Goal: Task Accomplishment & Management: Use online tool/utility

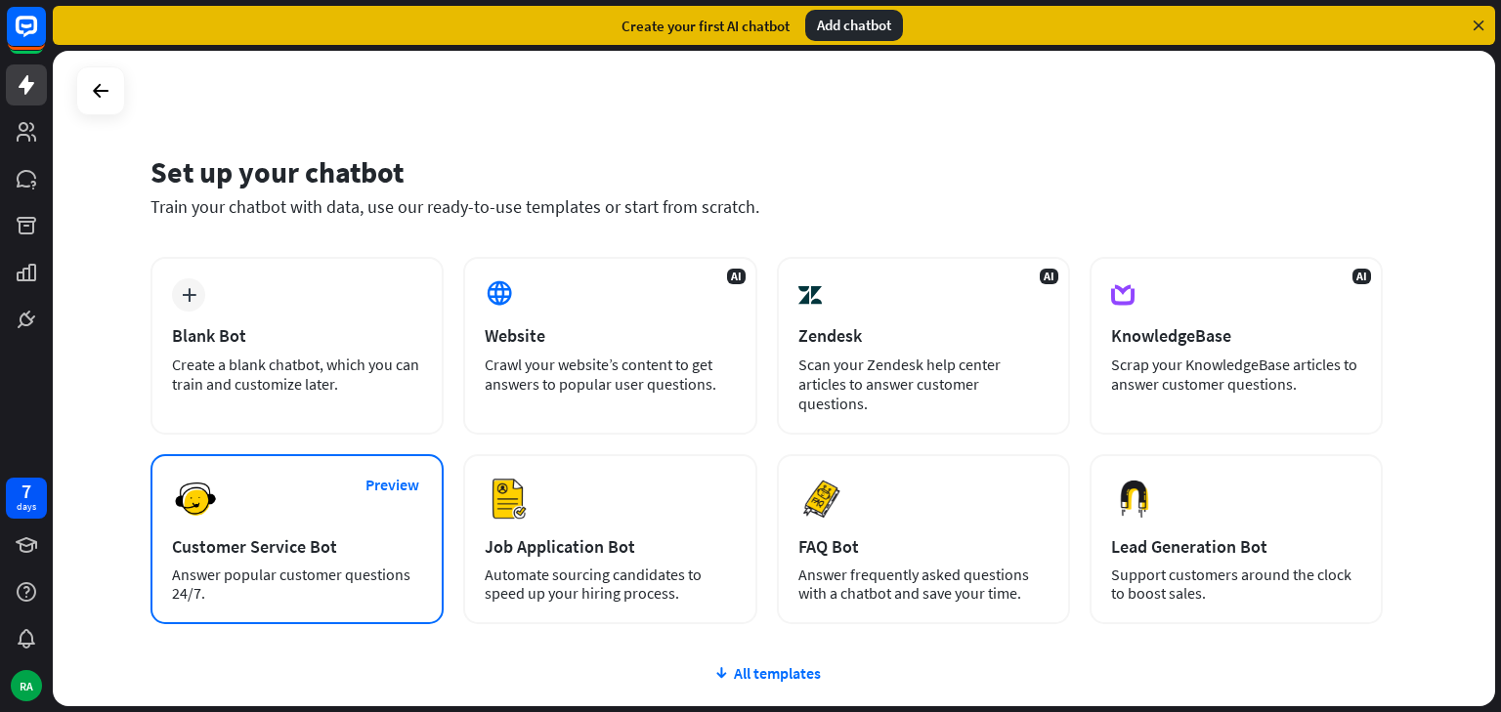
click at [255, 566] on div "Answer popular customer questions 24/7." at bounding box center [297, 584] width 250 height 37
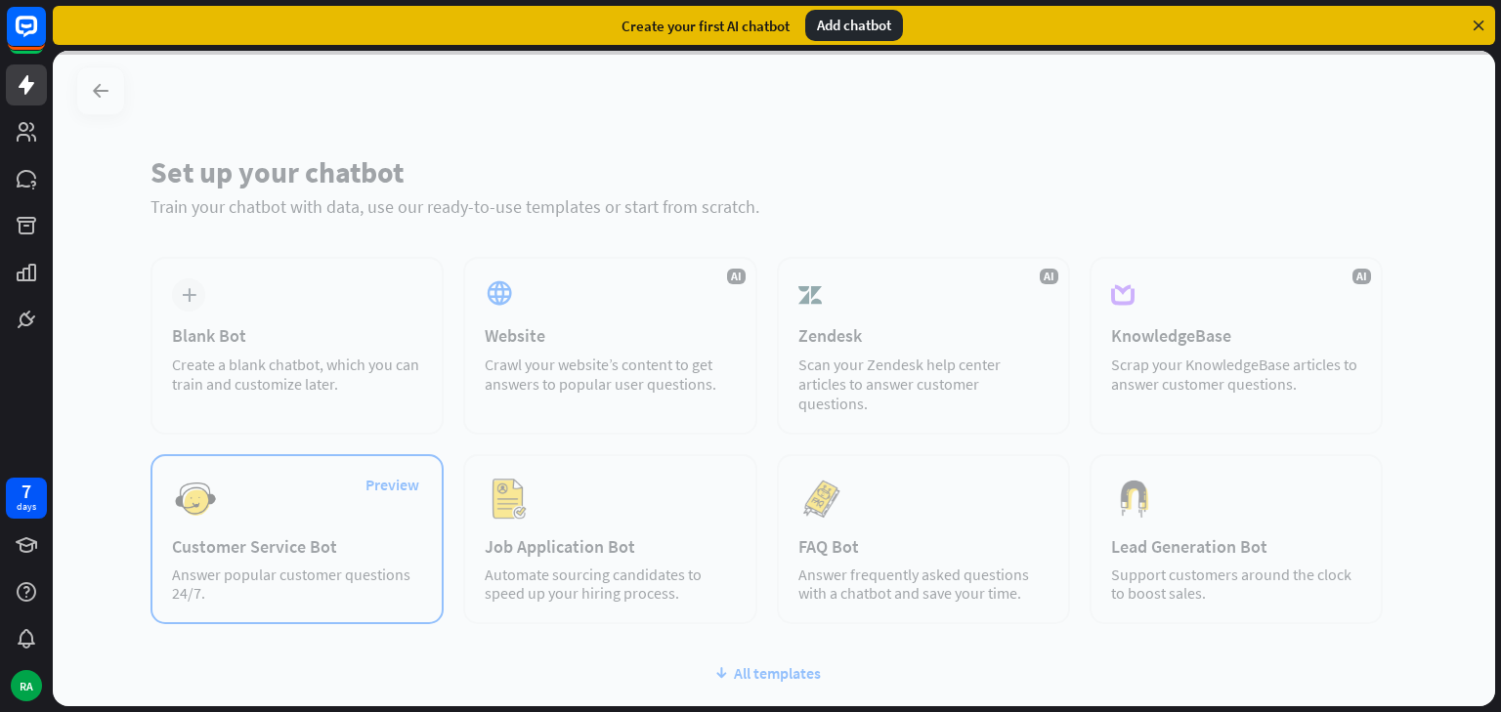
click at [255, 557] on div at bounding box center [774, 379] width 1442 height 656
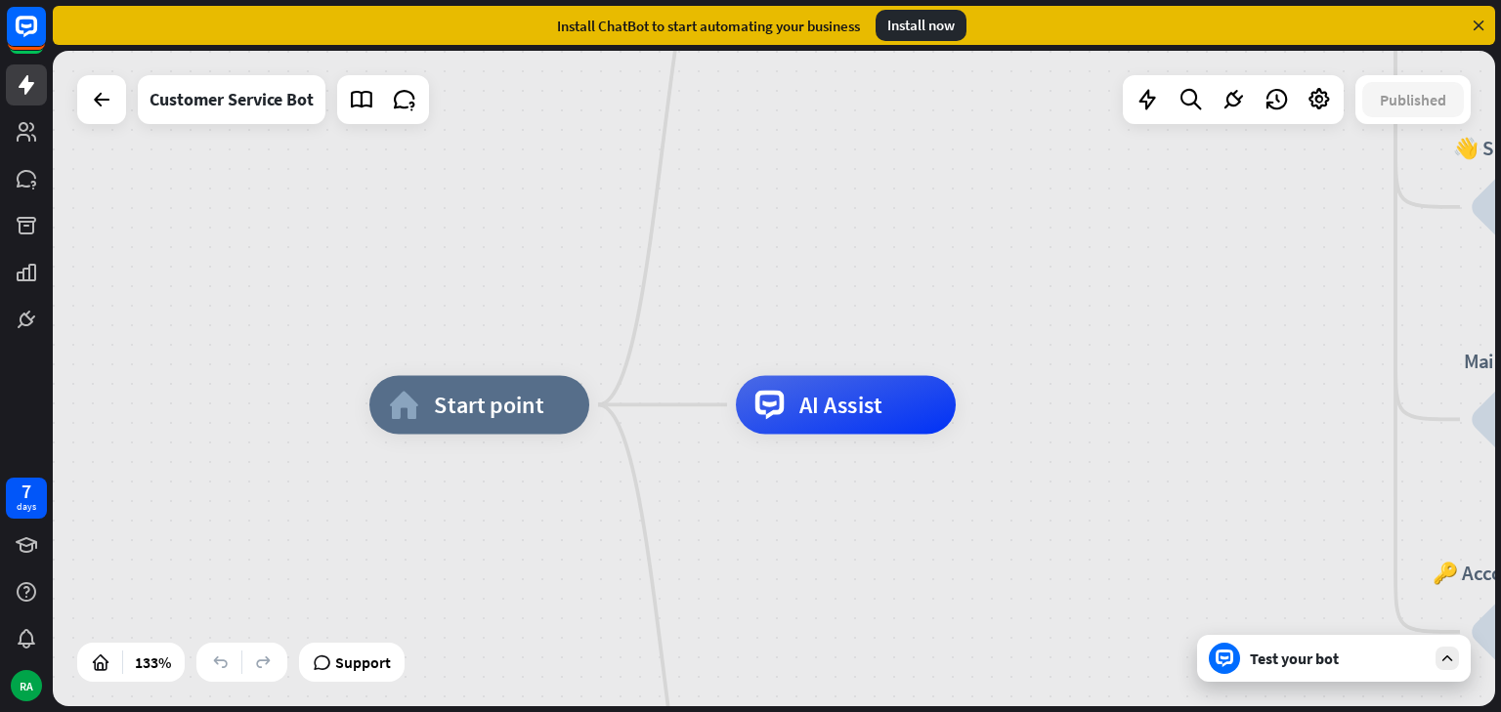
click at [487, 412] on span "Start point" at bounding box center [489, 404] width 110 height 29
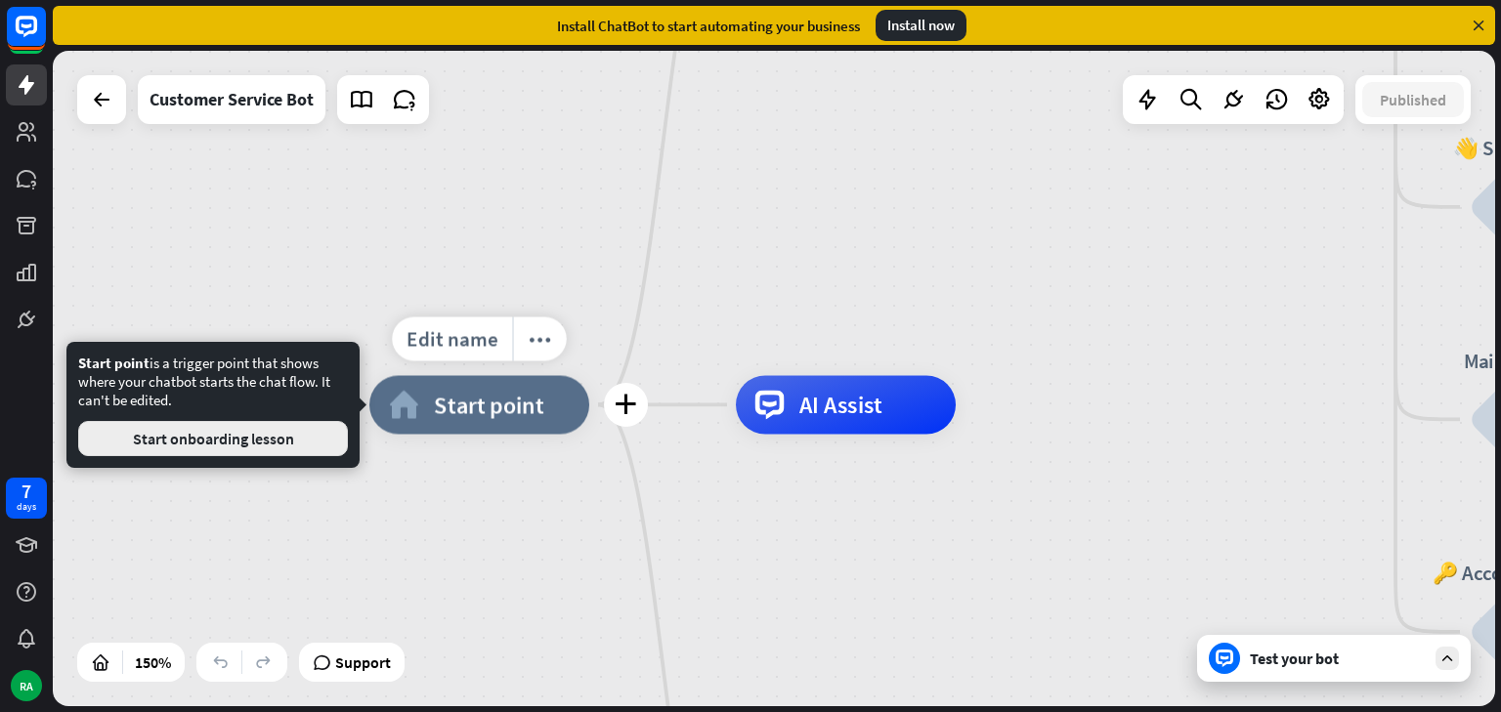
click at [244, 454] on button "Start onboarding lesson" at bounding box center [213, 438] width 270 height 35
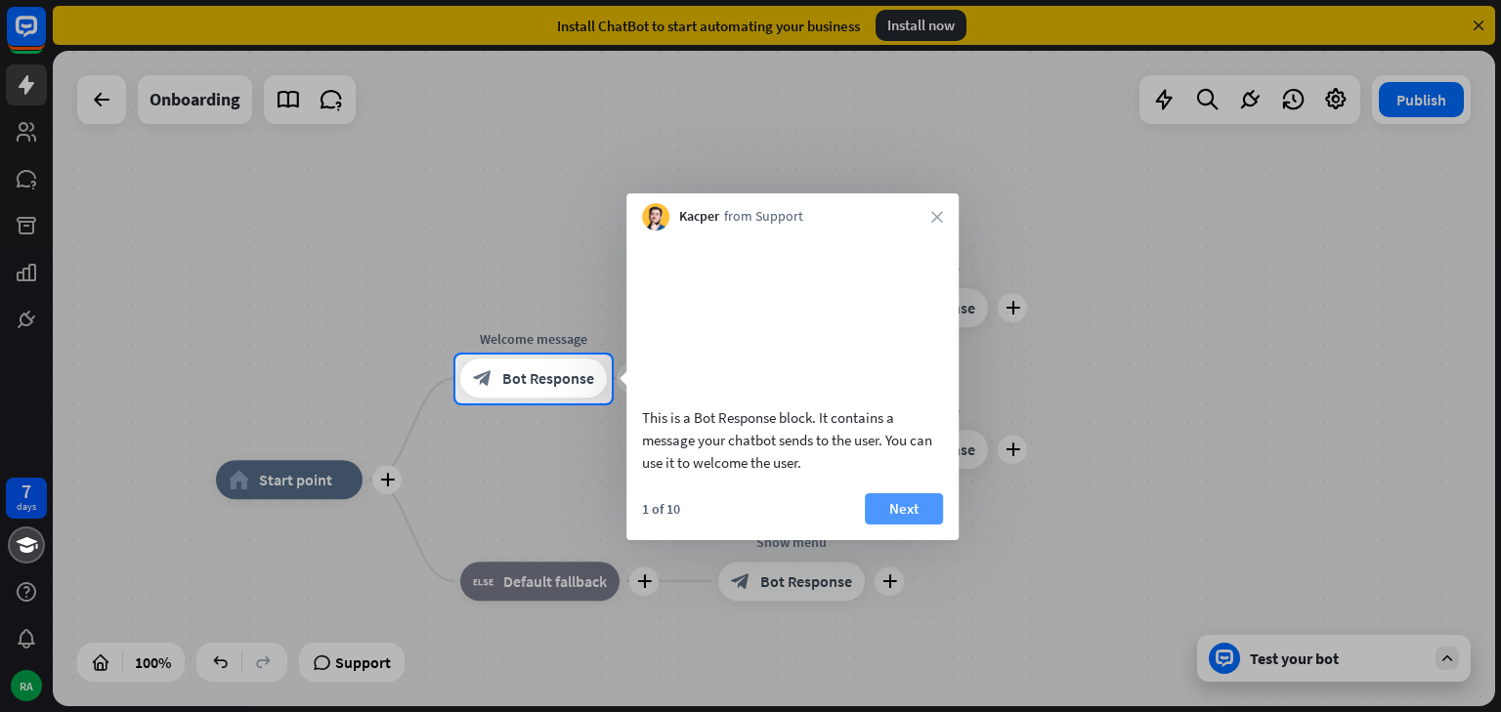
click at [902, 517] on button "Next" at bounding box center [904, 508] width 78 height 31
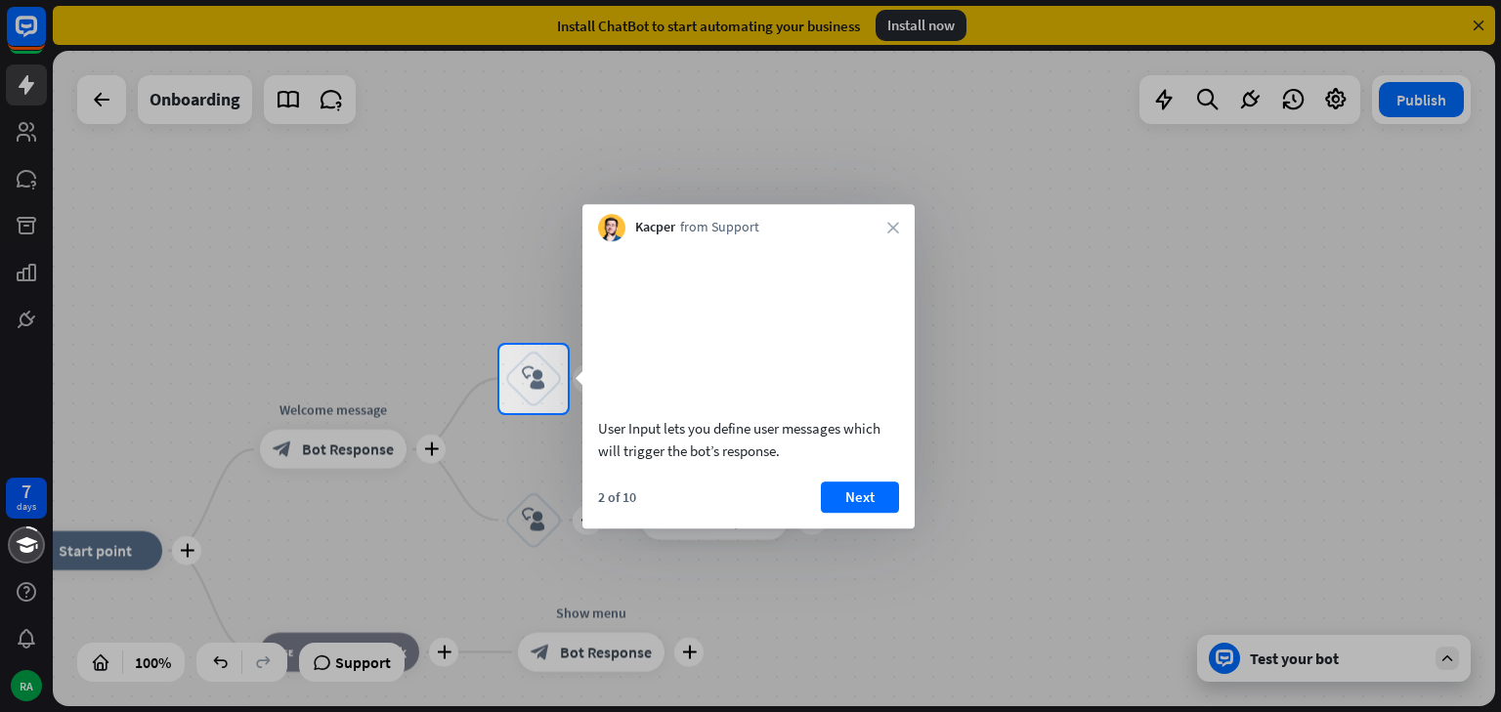
click at [848, 513] on button "Next" at bounding box center [860, 497] width 78 height 31
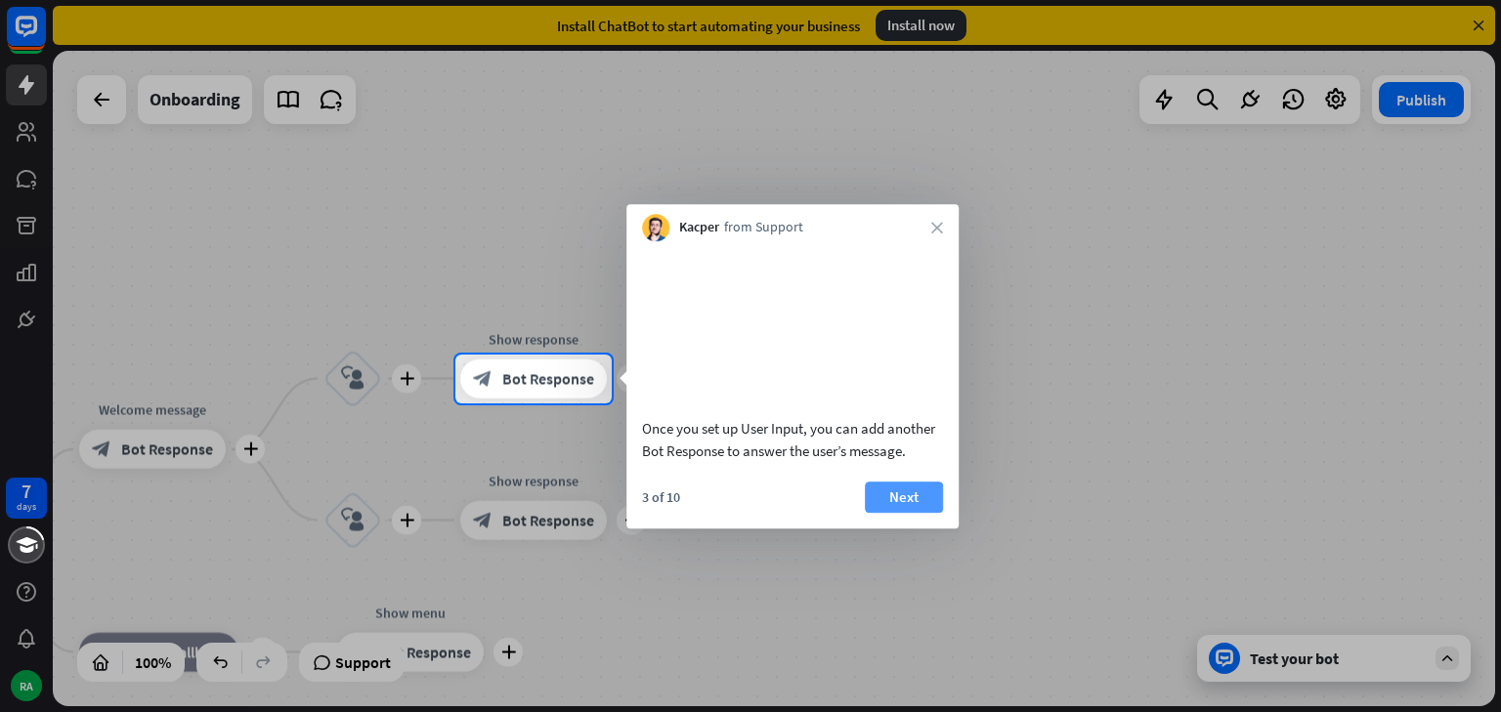
click at [1255, 583] on div at bounding box center [750, 559] width 1501 height 310
click at [904, 513] on button "Next" at bounding box center [904, 497] width 78 height 31
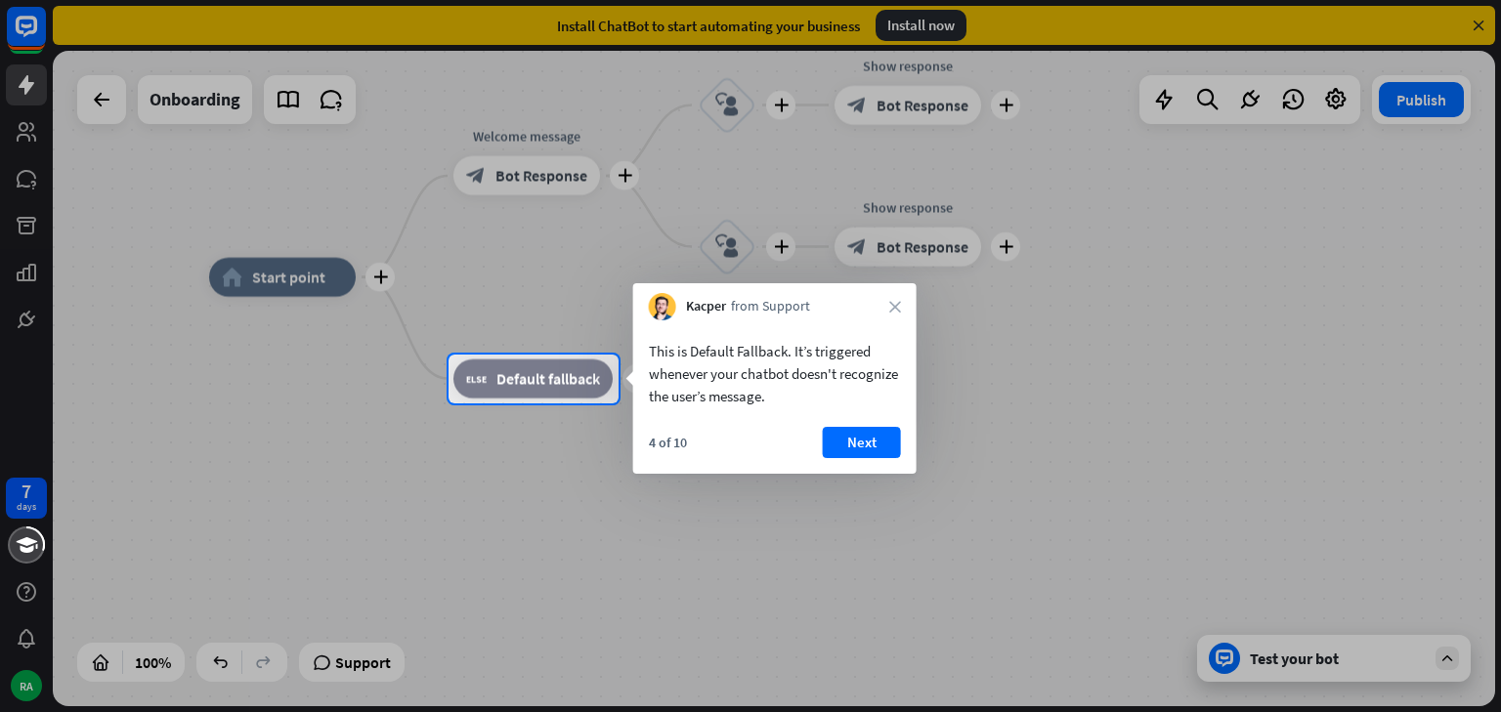
click at [883, 432] on button "Next" at bounding box center [862, 442] width 78 height 31
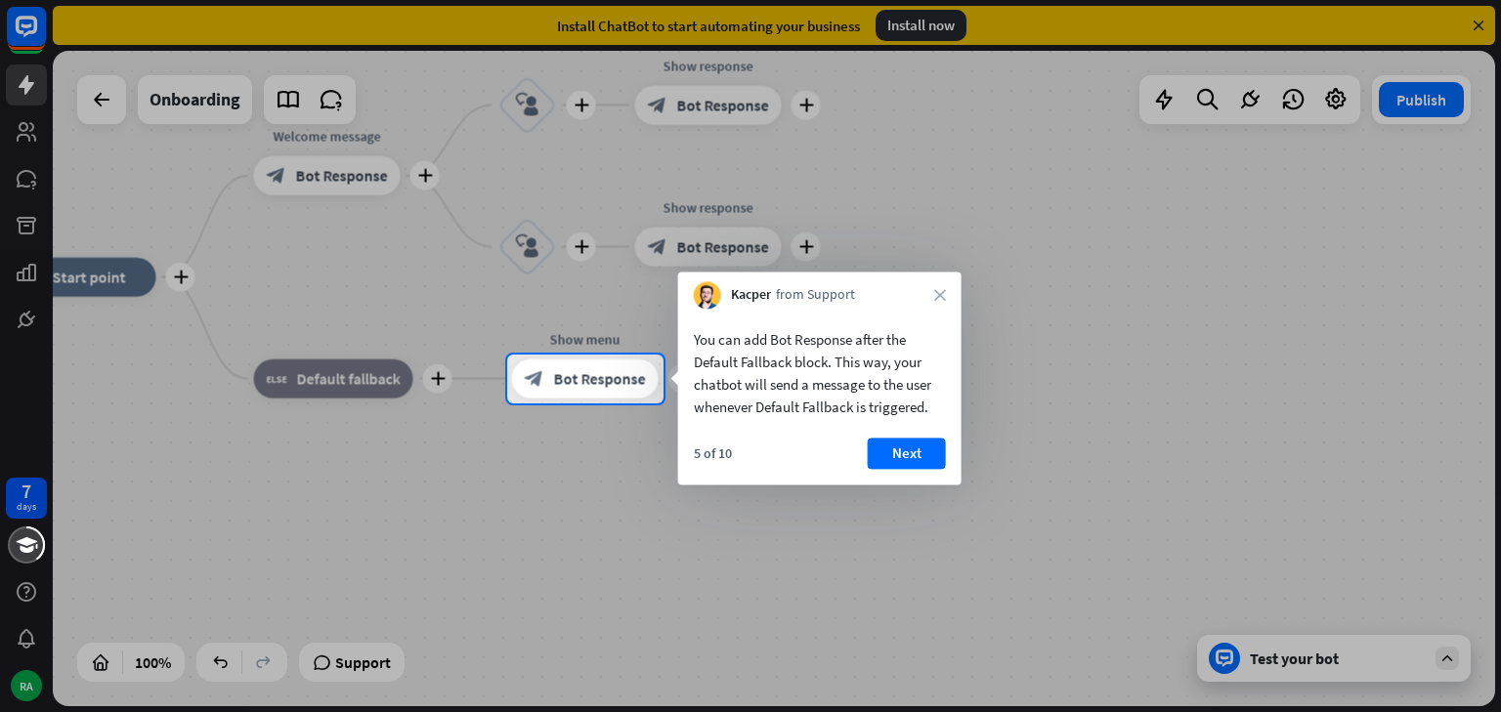
click at [1290, 288] on div at bounding box center [750, 177] width 1501 height 355
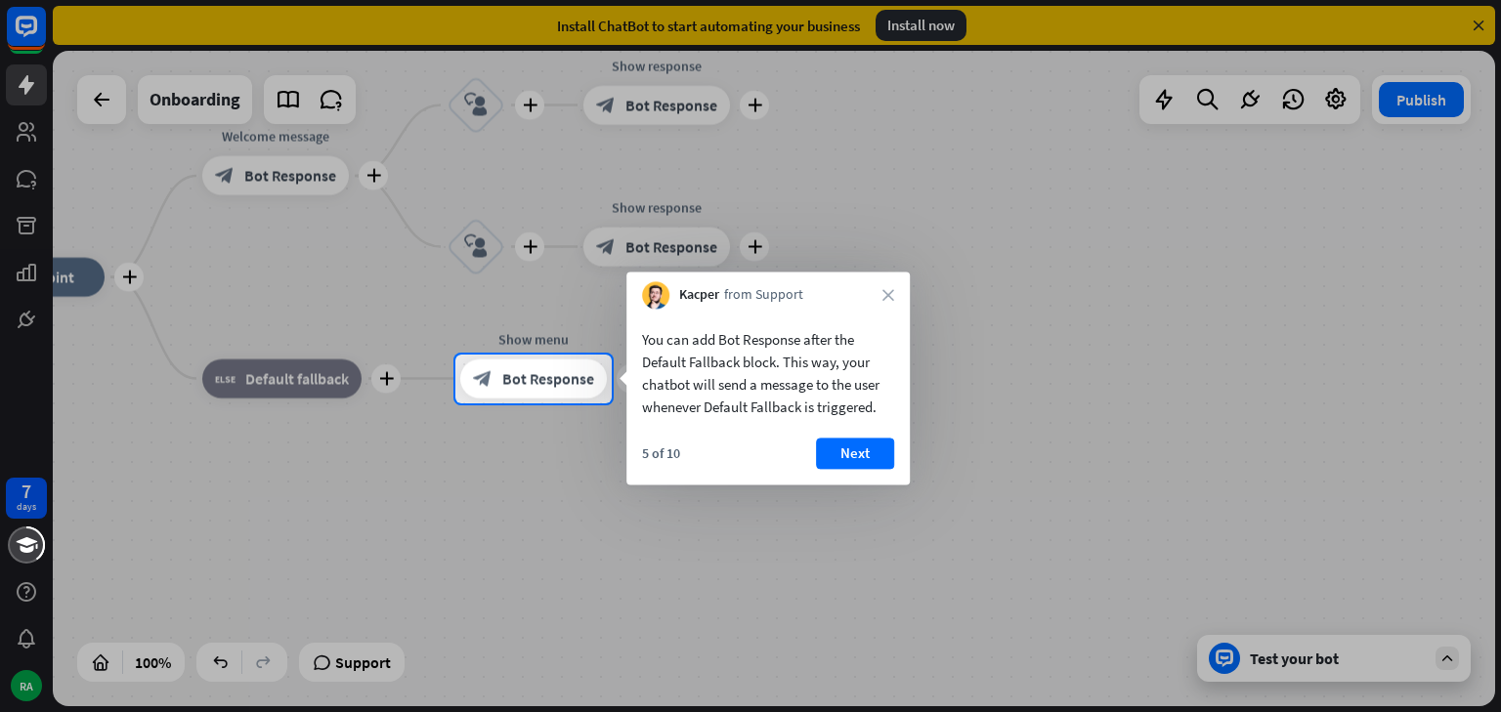
click at [864, 461] on button "Next" at bounding box center [855, 453] width 78 height 31
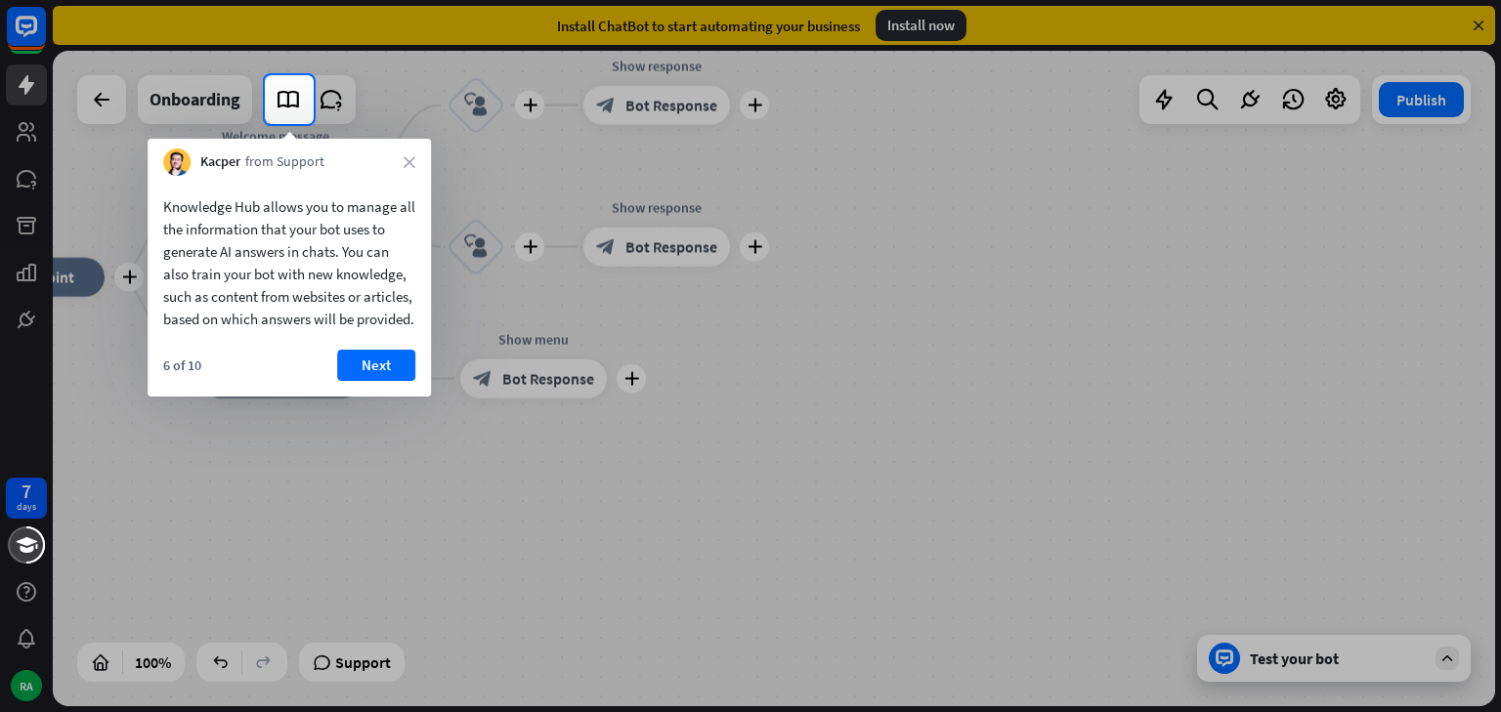
click at [407, 163] on icon "close" at bounding box center [410, 162] width 12 height 12
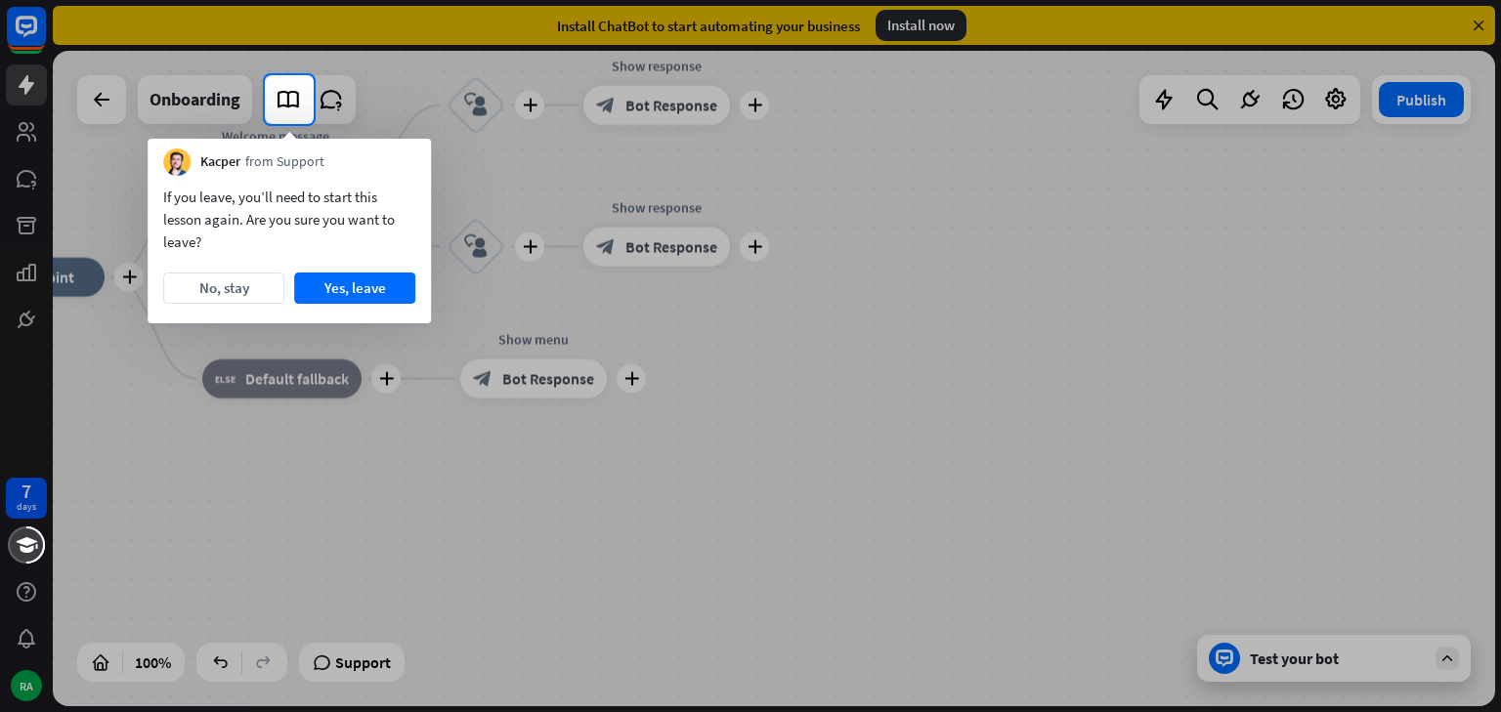
click at [406, 152] on div "Kacper from Support" at bounding box center [289, 157] width 283 height 37
click at [351, 278] on button "Yes, leave" at bounding box center [354, 288] width 121 height 31
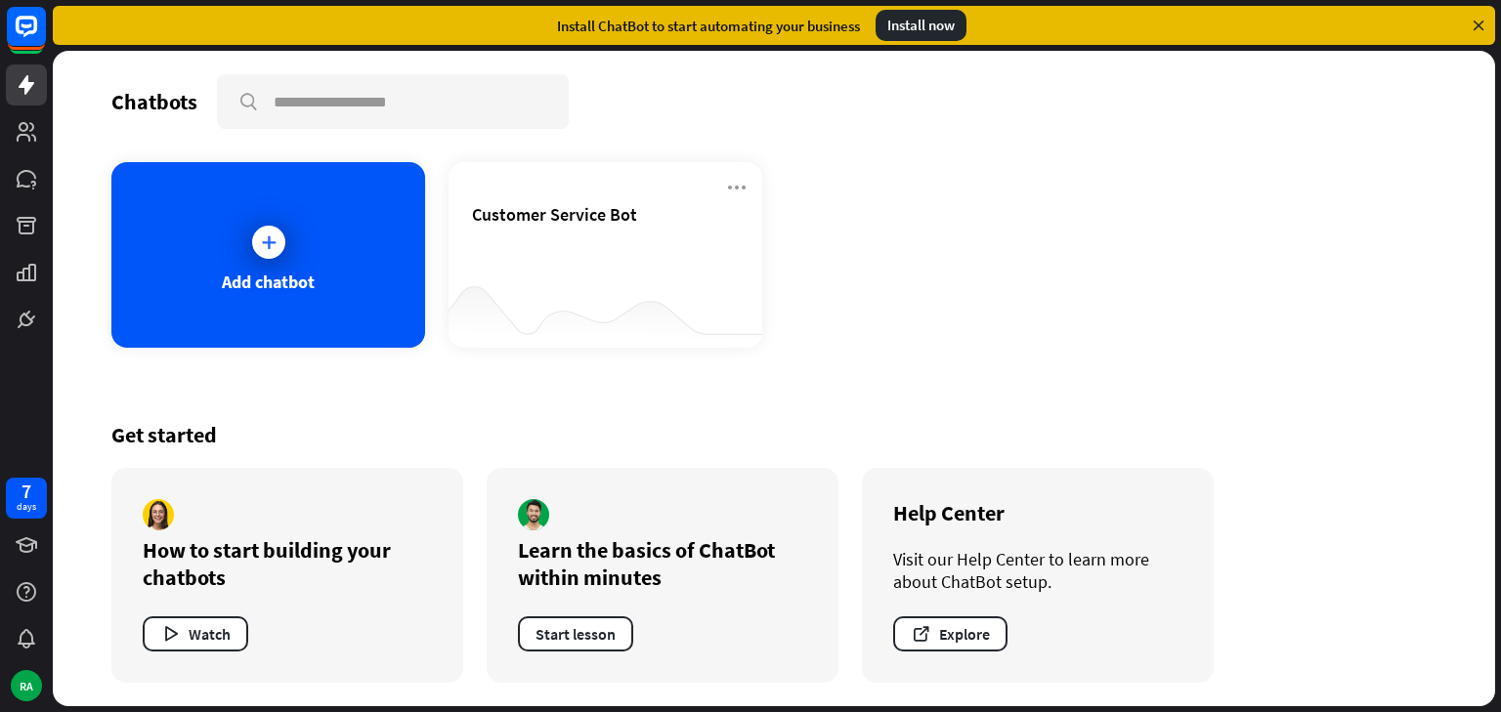
click at [710, 301] on div at bounding box center [605, 309] width 314 height 75
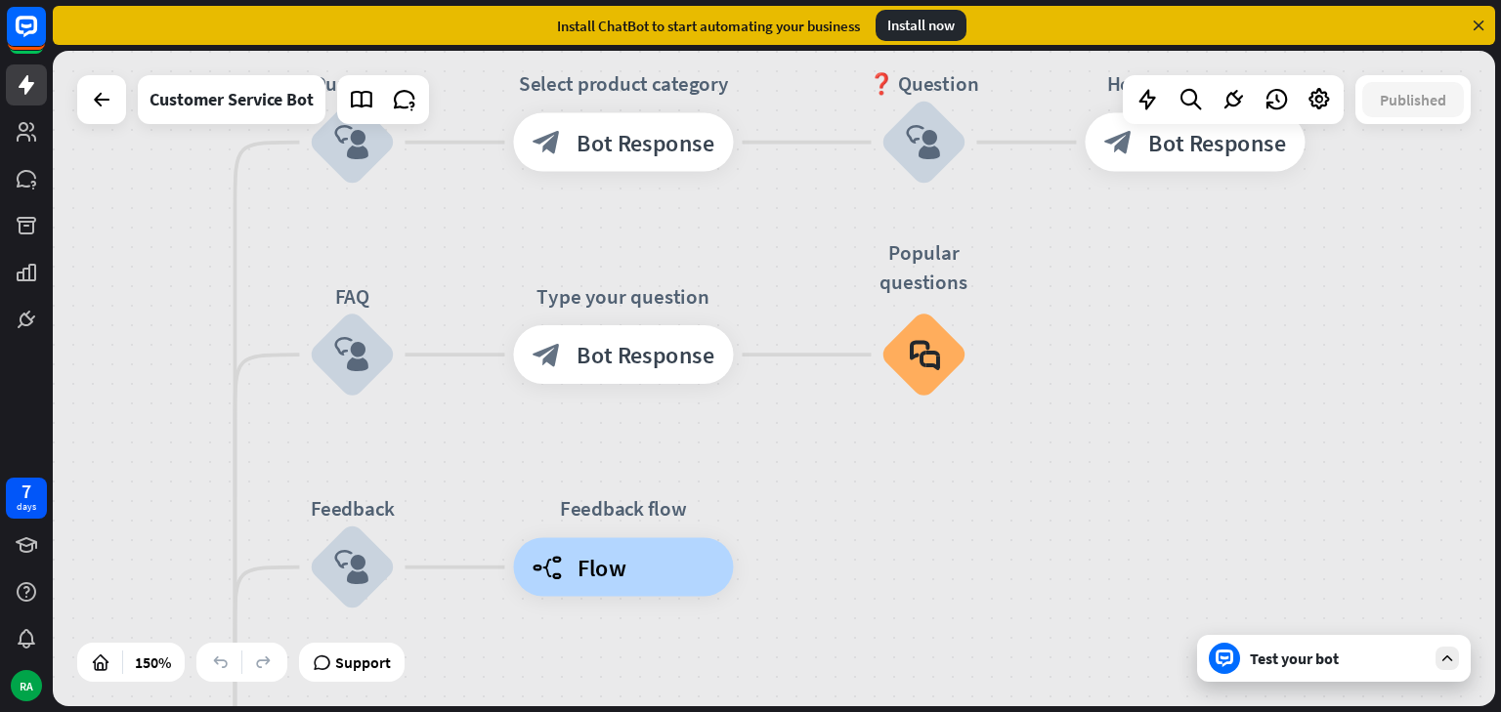
click at [657, 348] on span "Bot Response" at bounding box center [645, 354] width 138 height 29
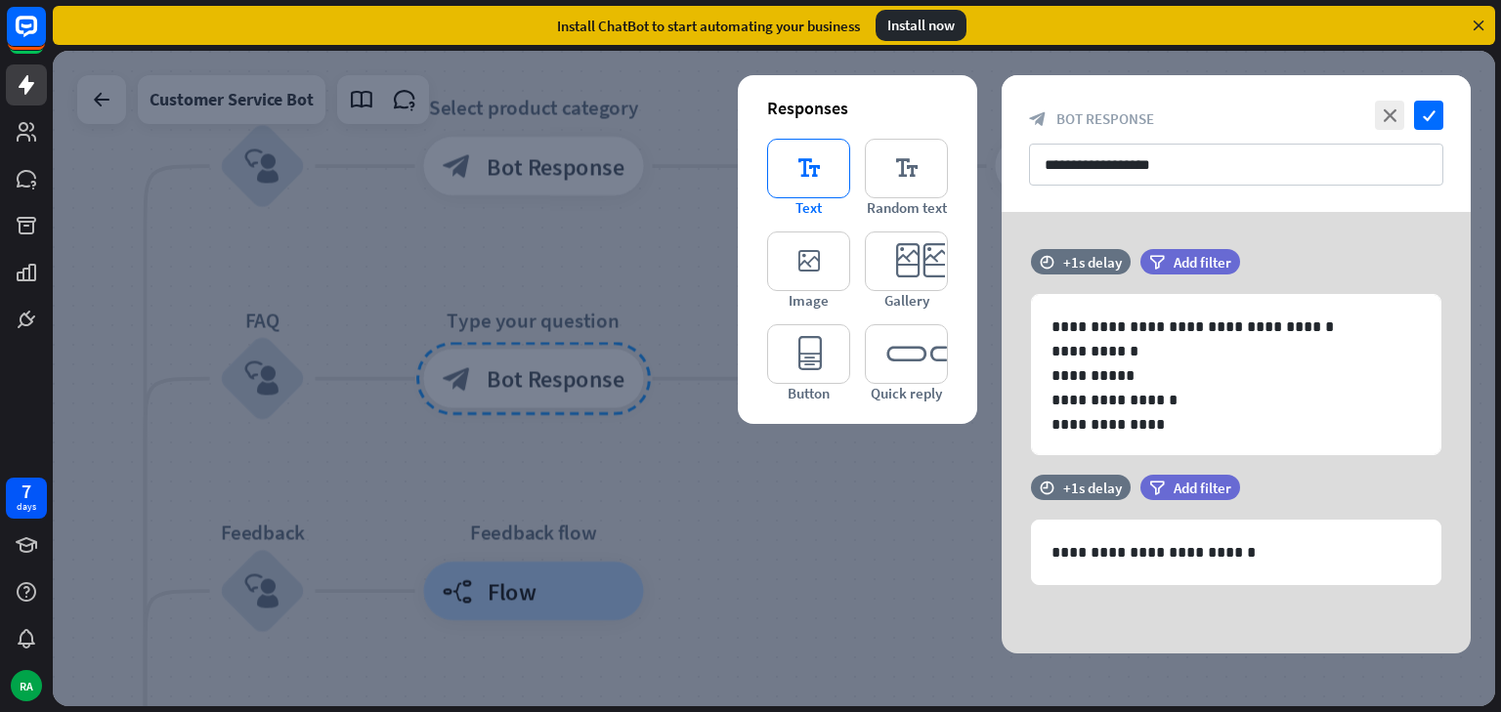
click at [799, 176] on icon "editor_text" at bounding box center [808, 169] width 83 height 60
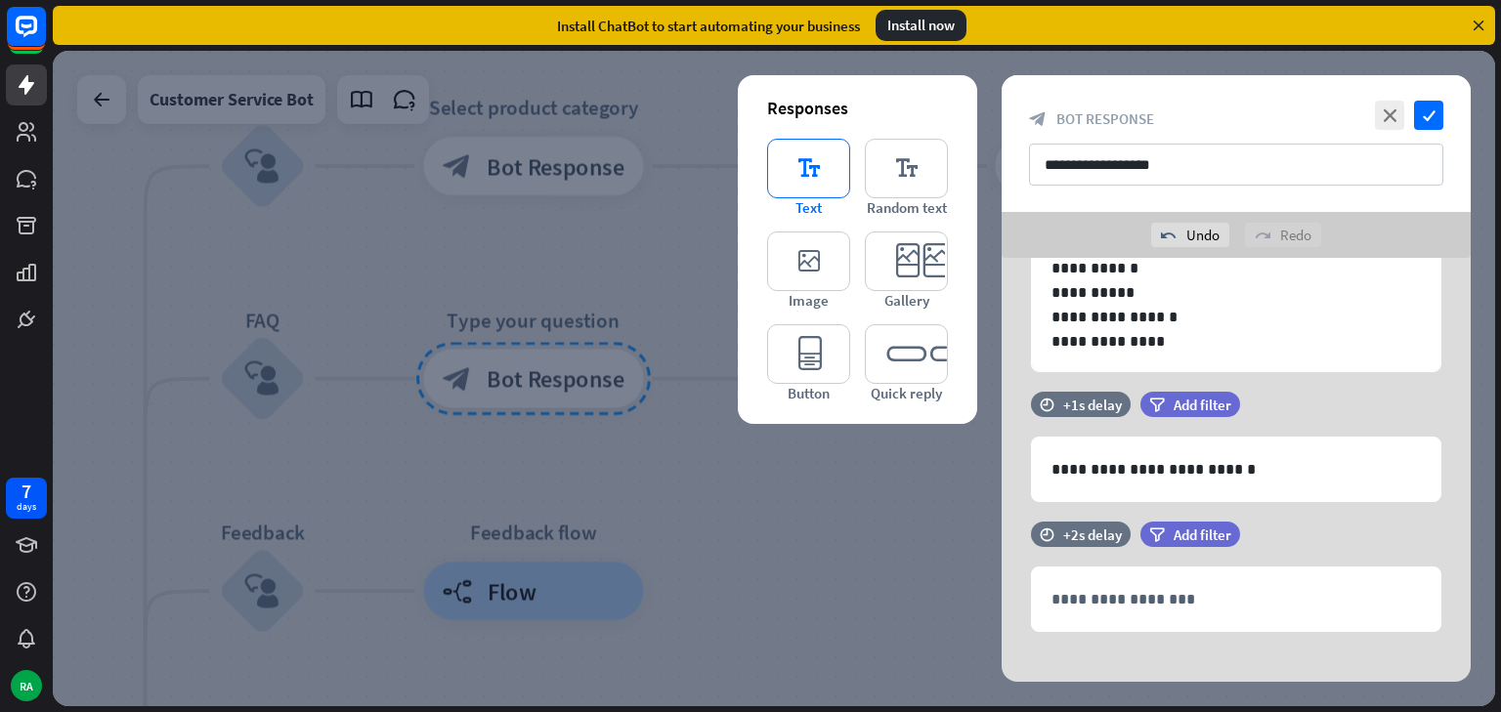
scroll to position [147, 0]
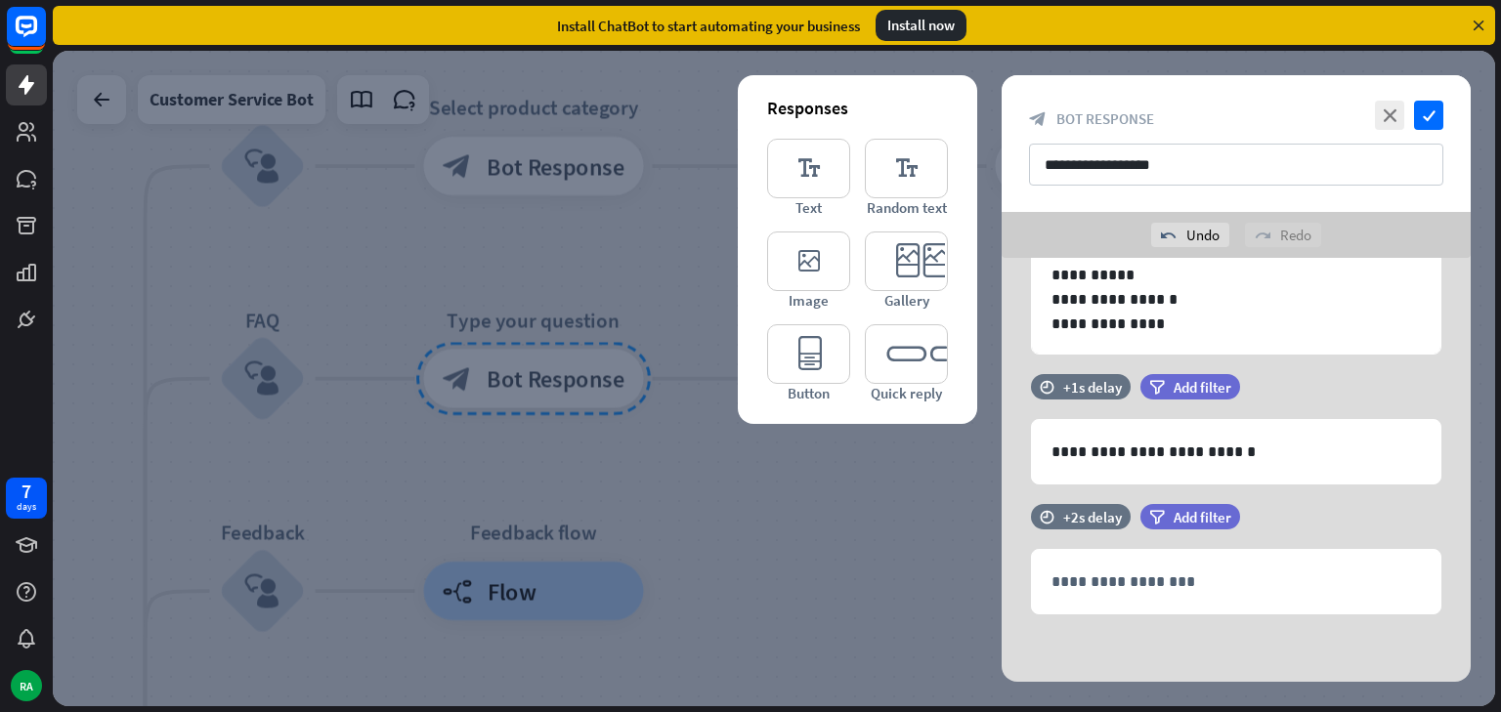
click at [1470, 27] on icon at bounding box center [1478, 26] width 18 height 18
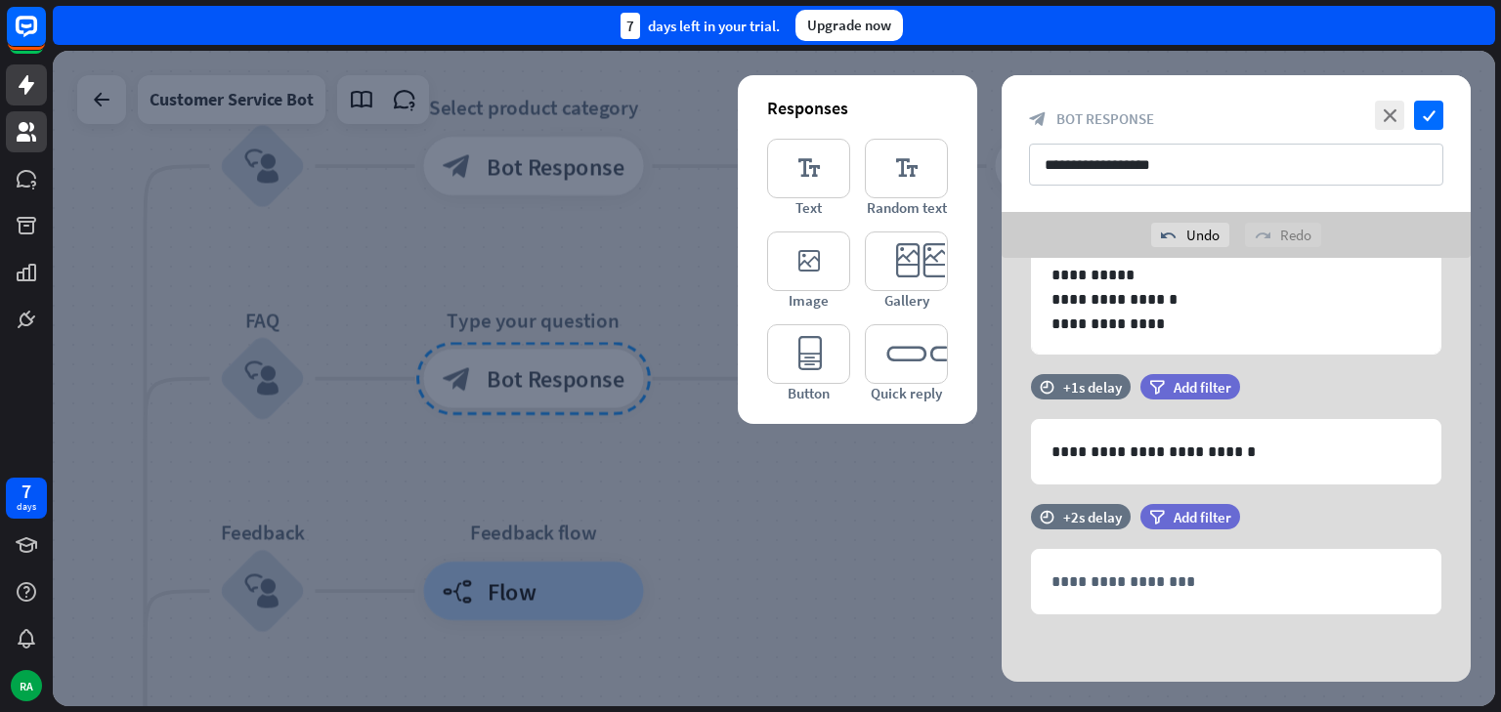
click at [23, 125] on icon at bounding box center [27, 132] width 20 height 20
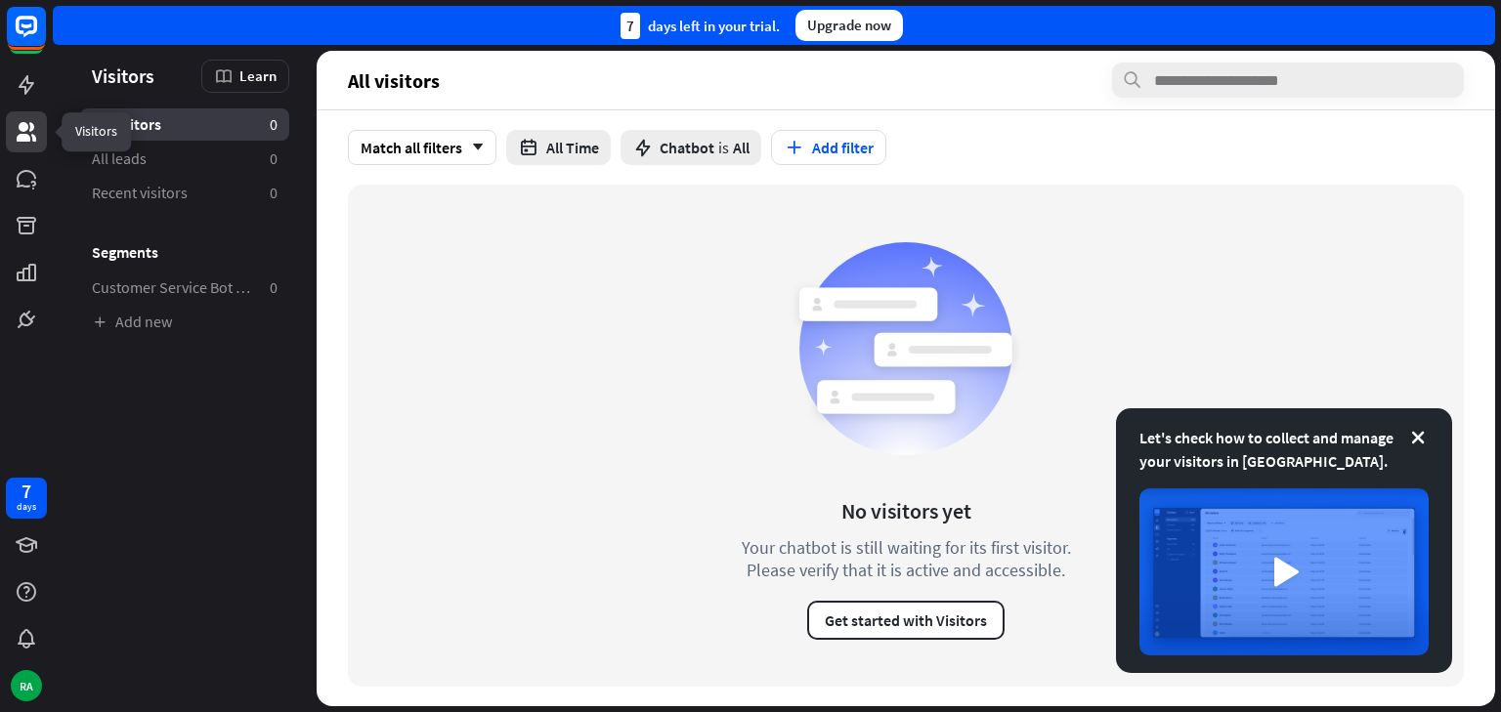
click at [19, 120] on icon at bounding box center [26, 131] width 23 height 23
click at [41, 94] on link at bounding box center [26, 84] width 41 height 41
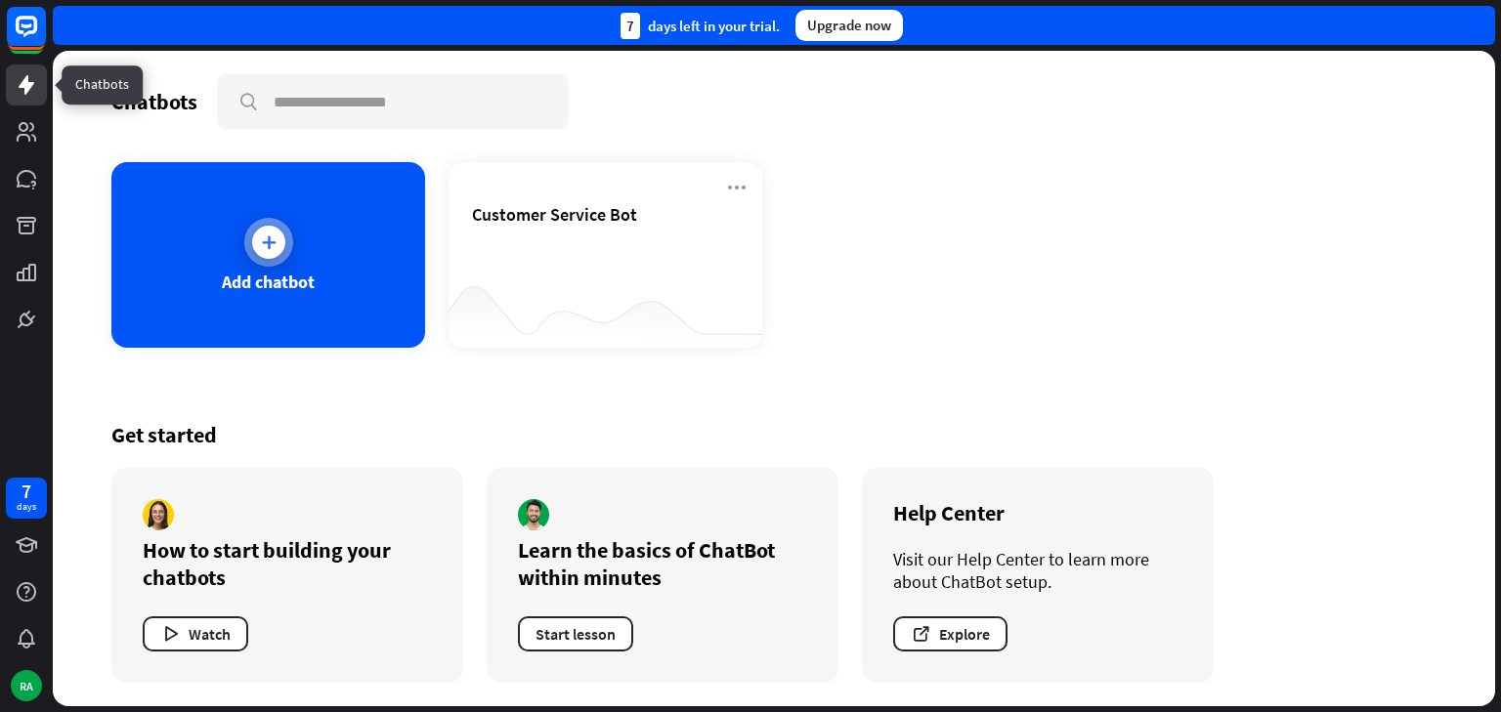
click at [293, 273] on div "Add chatbot" at bounding box center [268, 282] width 93 height 22
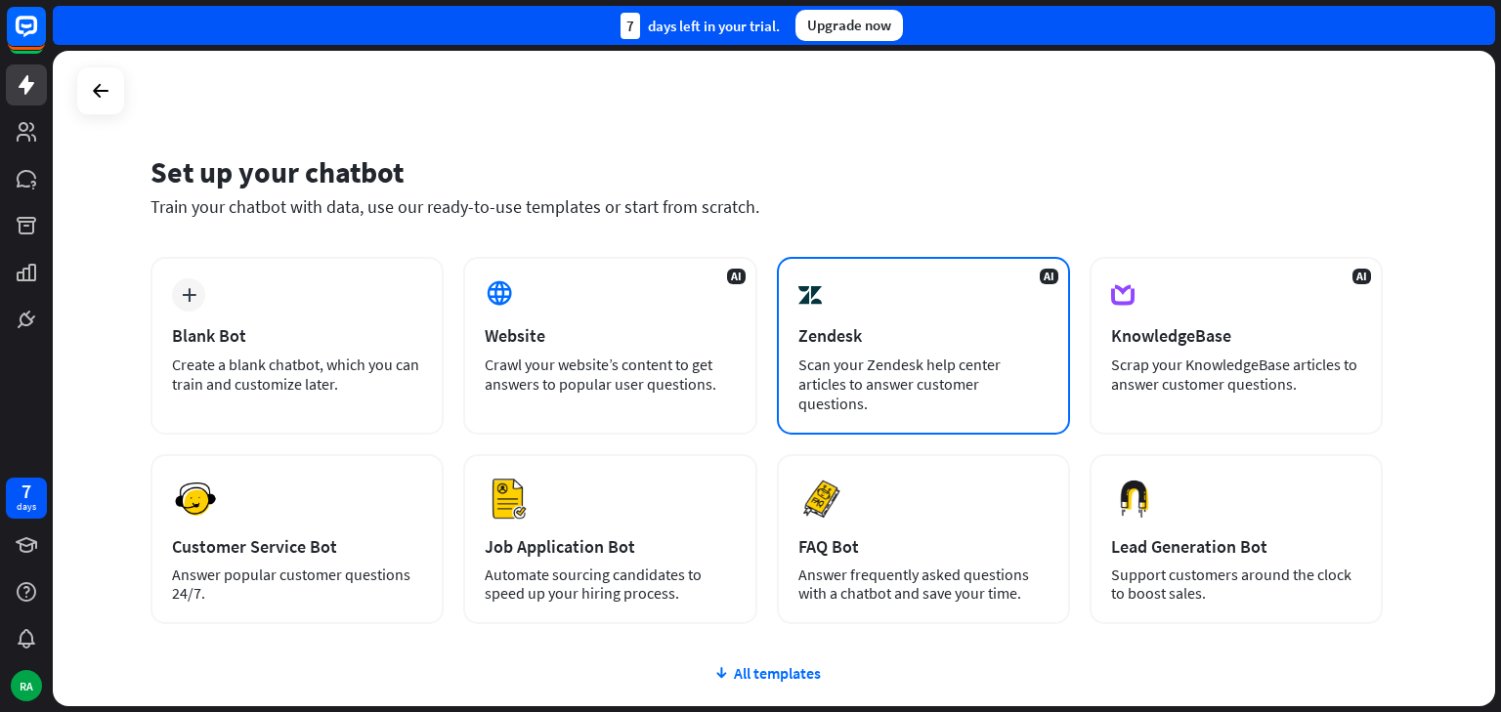
click at [916, 365] on div "Scan your Zendesk help center articles to answer customer questions." at bounding box center [923, 384] width 250 height 59
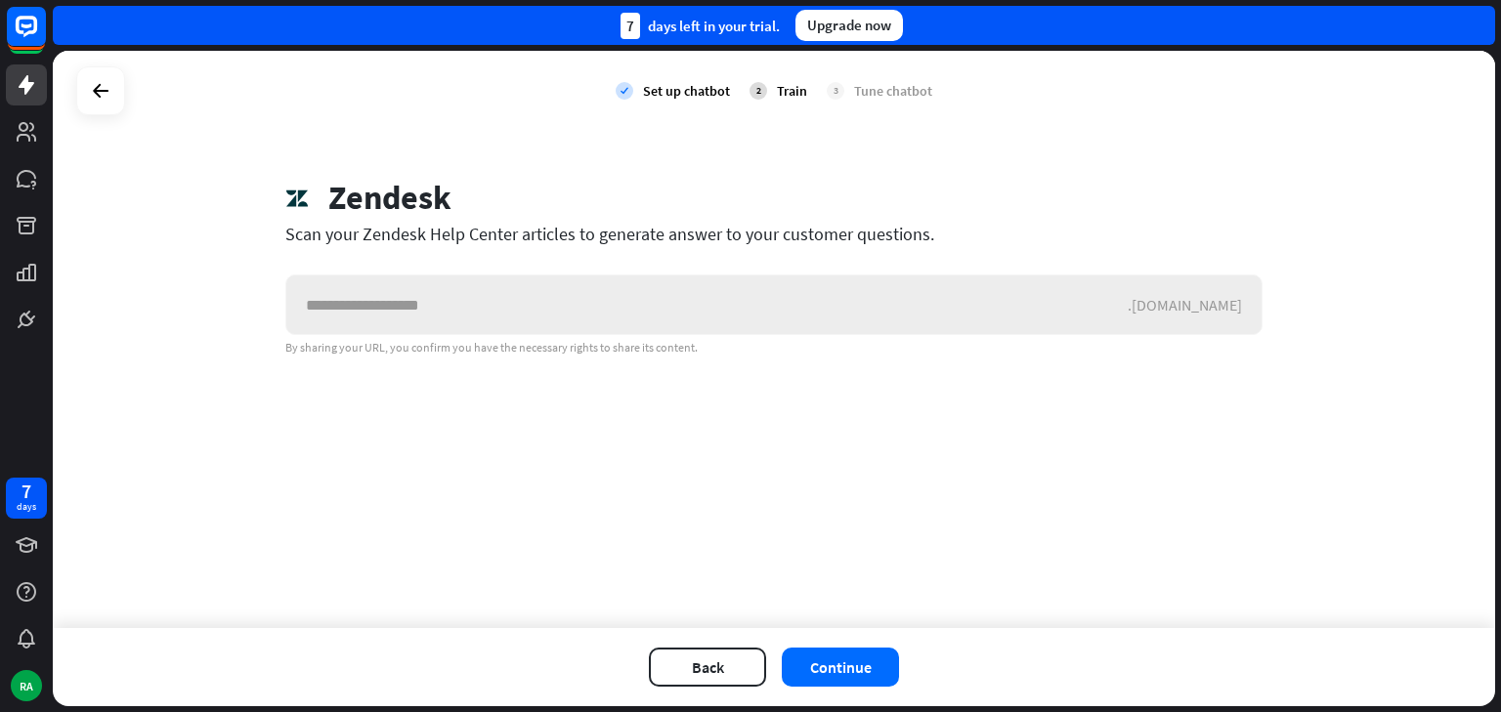
click at [416, 277] on input "text" at bounding box center [706, 305] width 841 height 59
click at [382, 309] on input "text" at bounding box center [706, 305] width 841 height 59
click at [387, 306] on input "text" at bounding box center [706, 305] width 841 height 59
click at [33, 30] on icon at bounding box center [26, 26] width 21 height 21
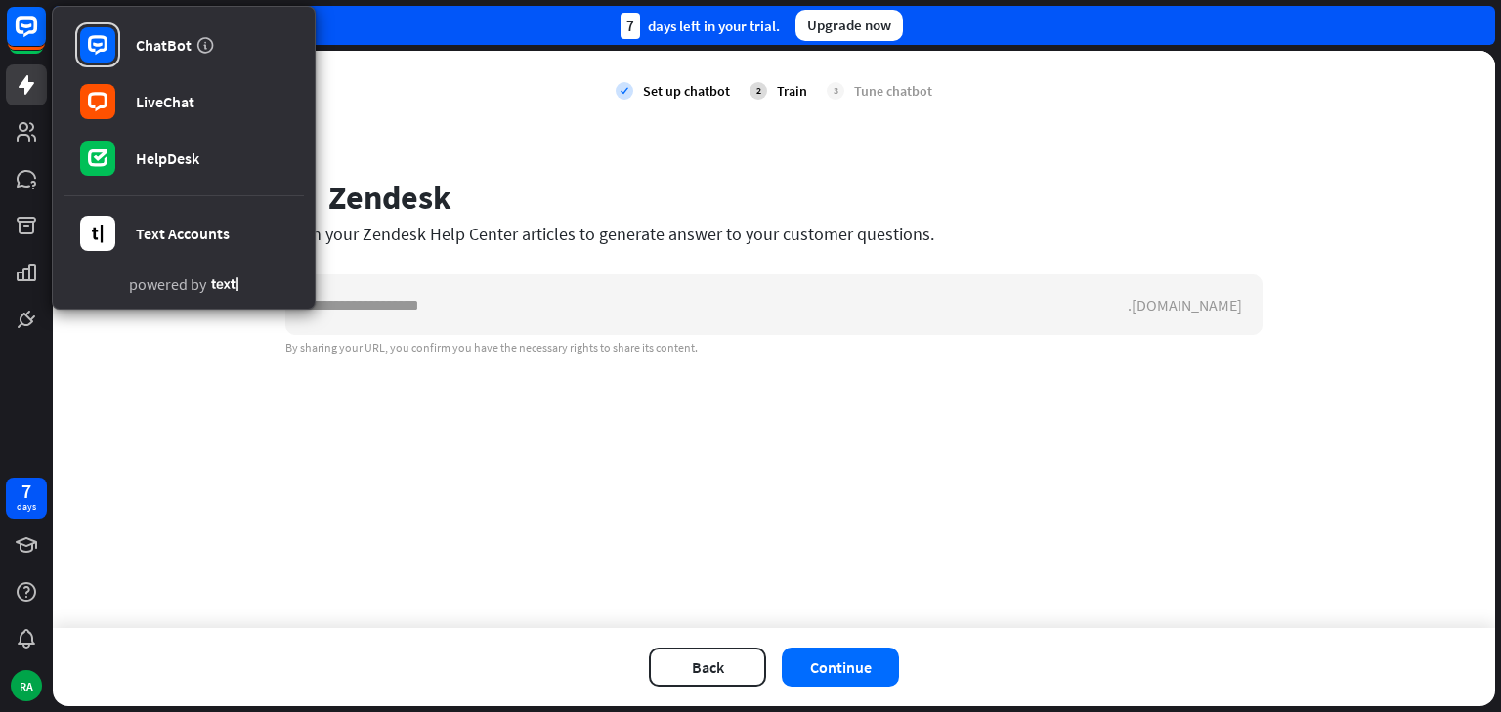
click at [27, 72] on link at bounding box center [26, 84] width 41 height 41
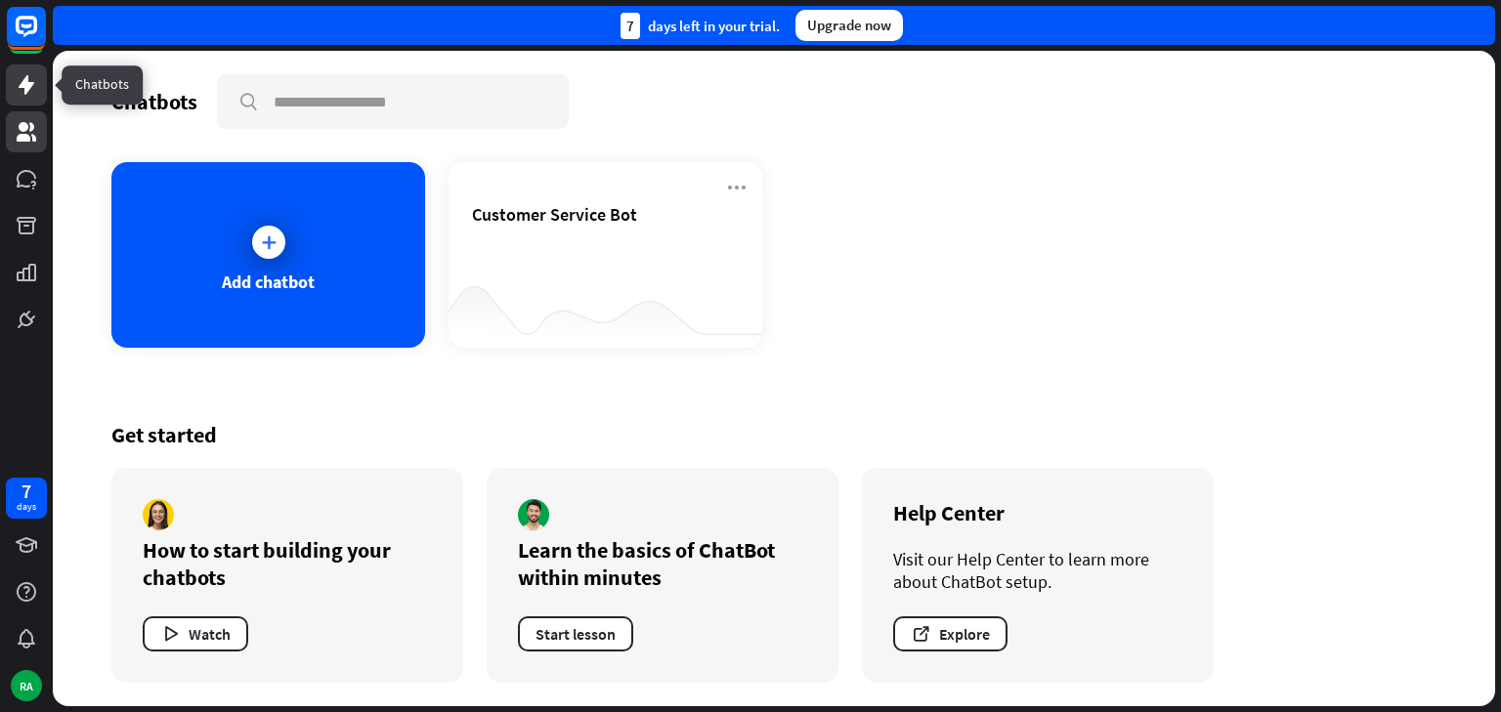
click at [16, 148] on link at bounding box center [26, 131] width 41 height 41
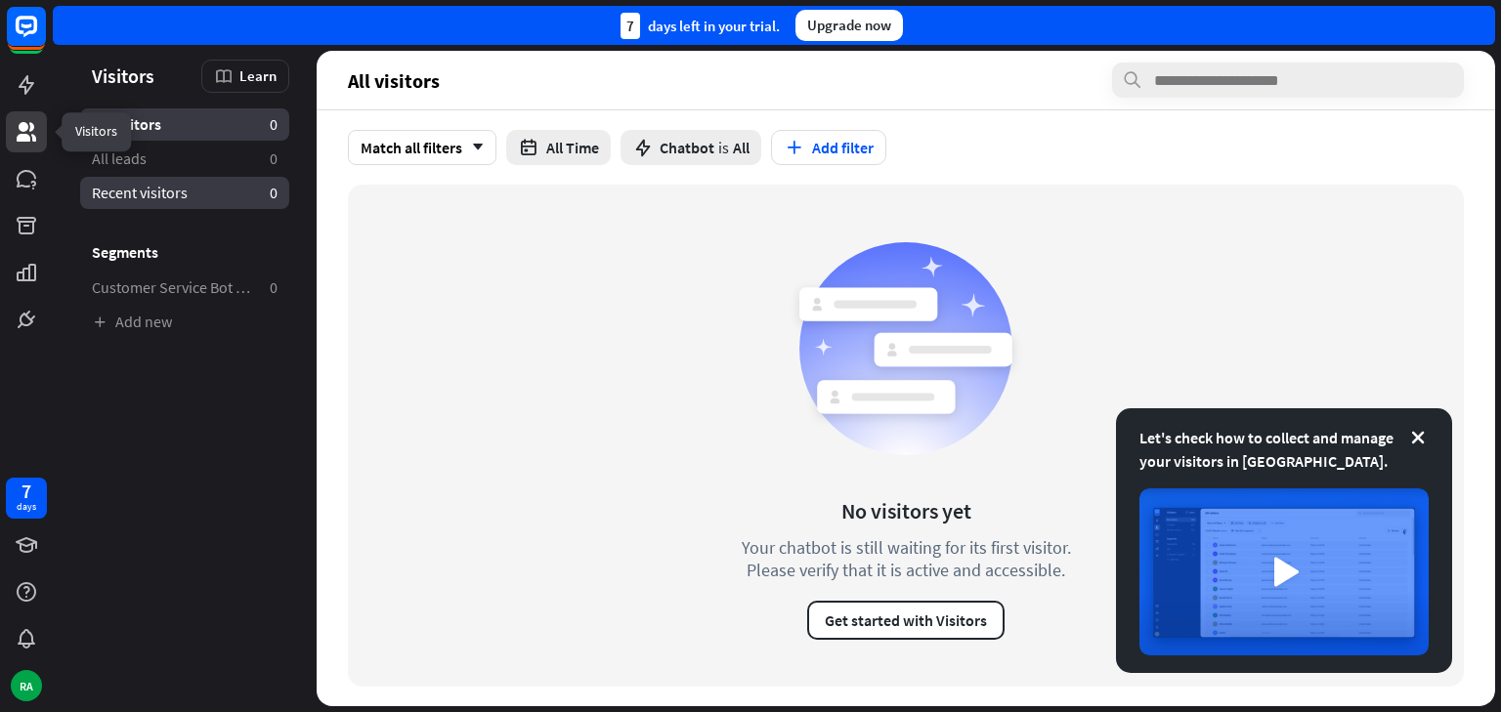
click at [216, 177] on link "Recent visitors 0" at bounding box center [184, 193] width 209 height 32
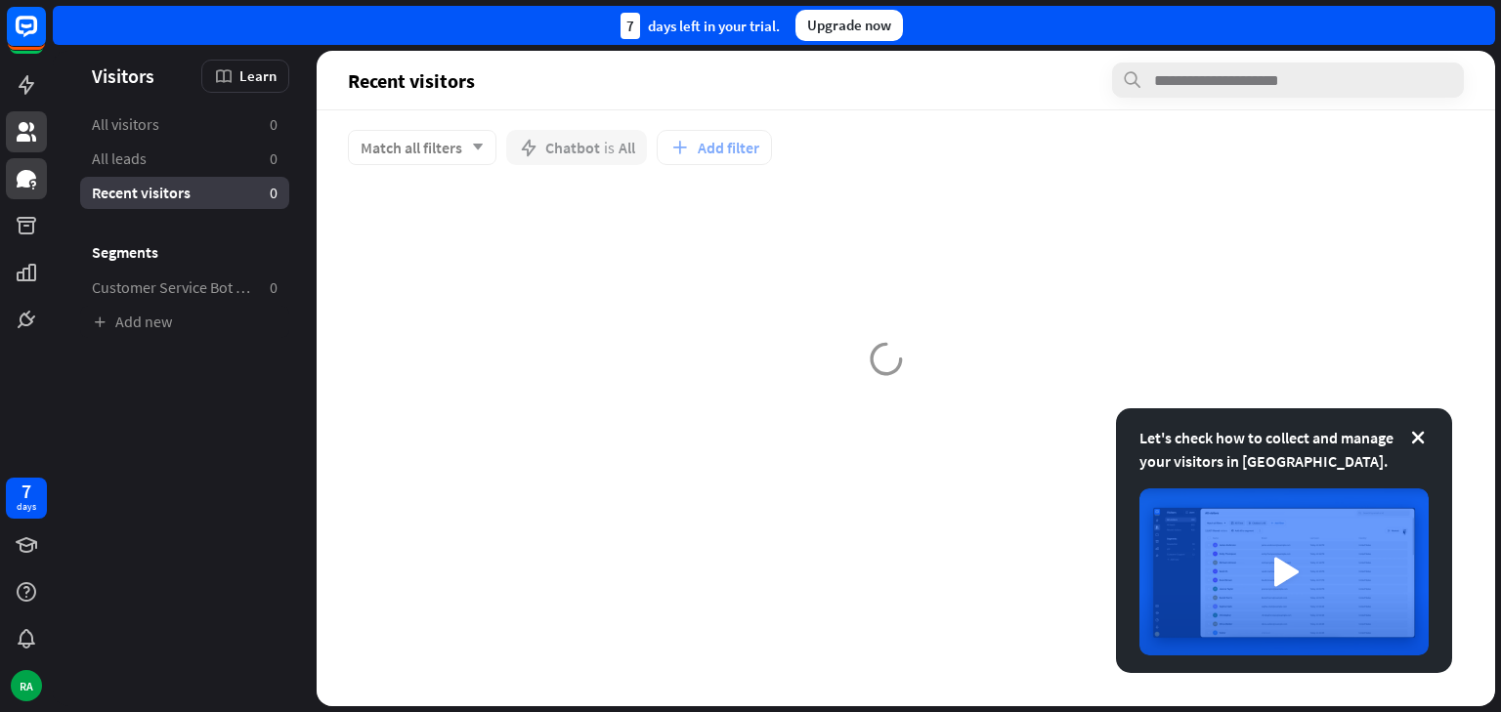
click at [23, 190] on icon at bounding box center [26, 178] width 23 height 23
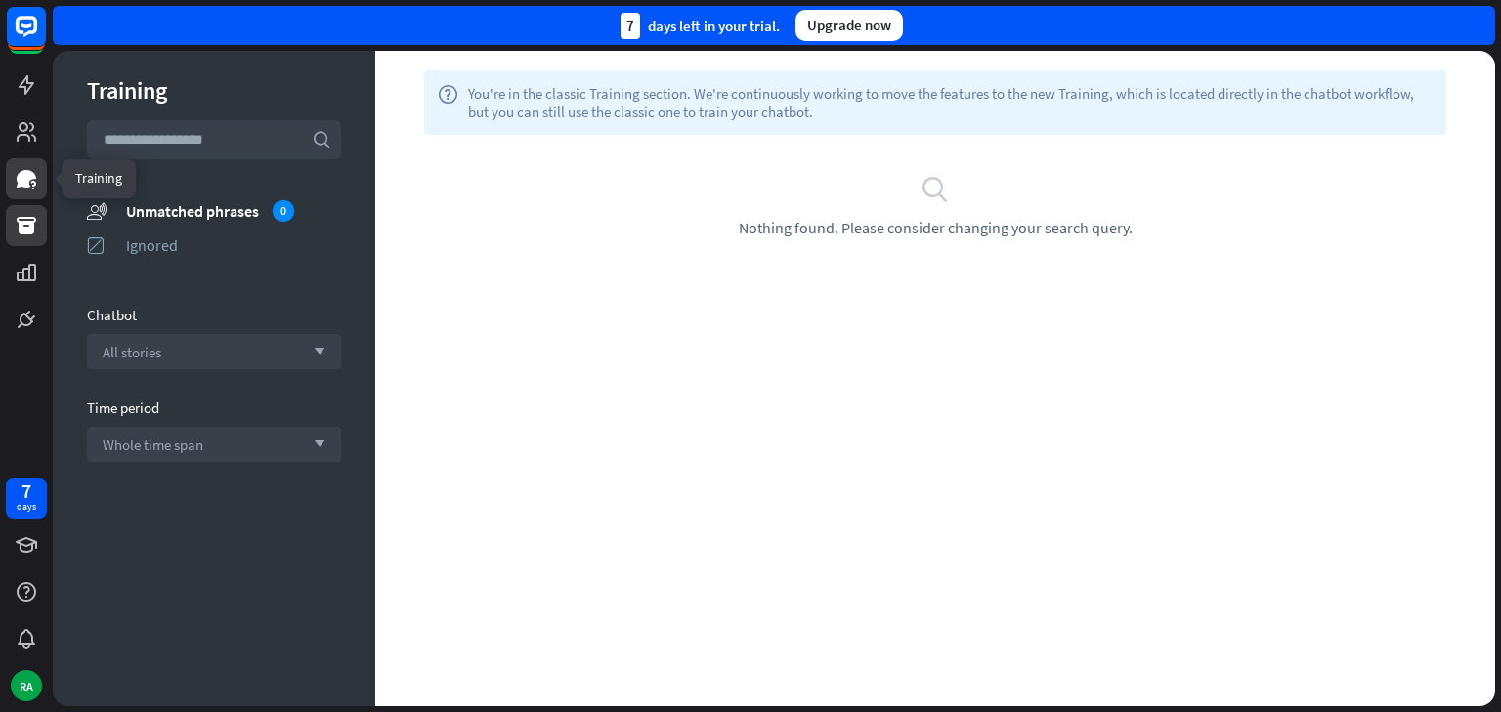
click at [29, 229] on icon at bounding box center [27, 226] width 20 height 18
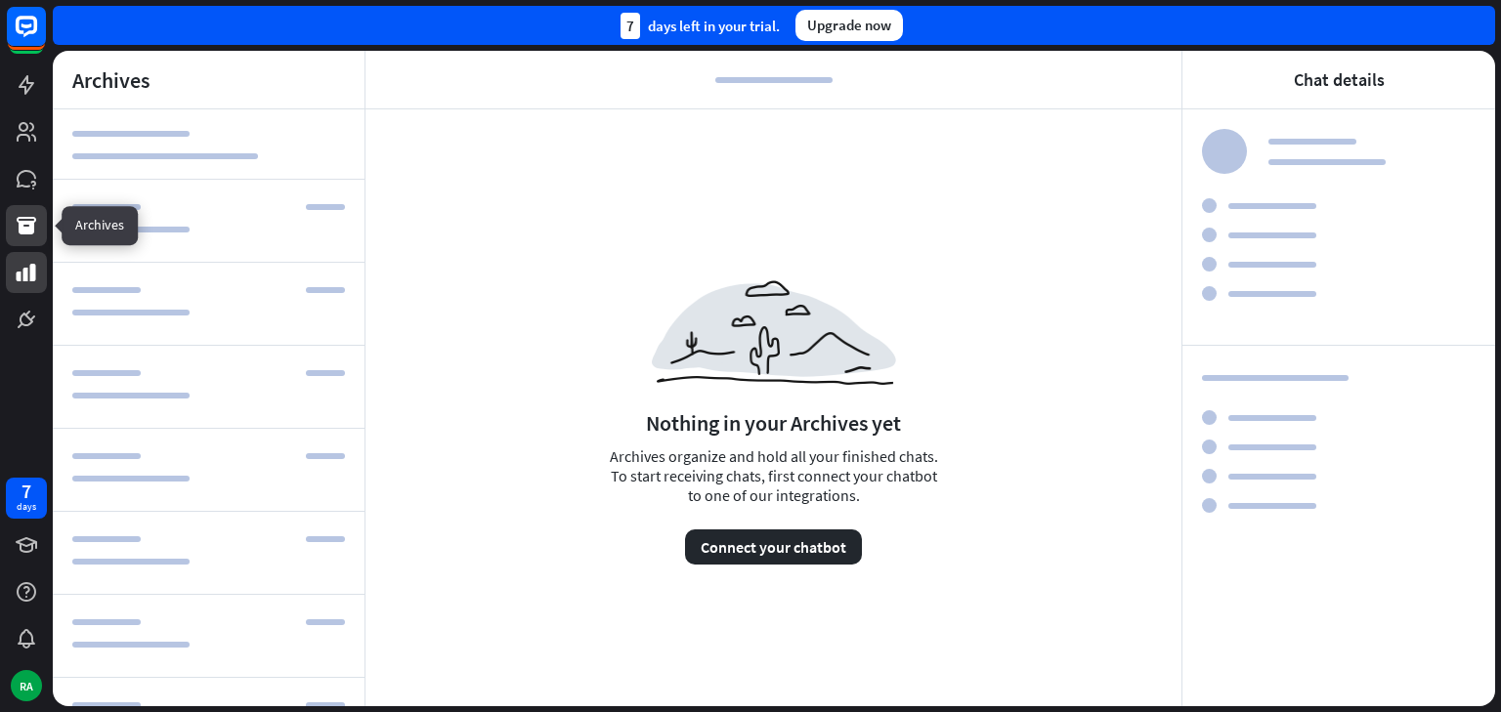
click at [40, 281] on link at bounding box center [26, 272] width 41 height 41
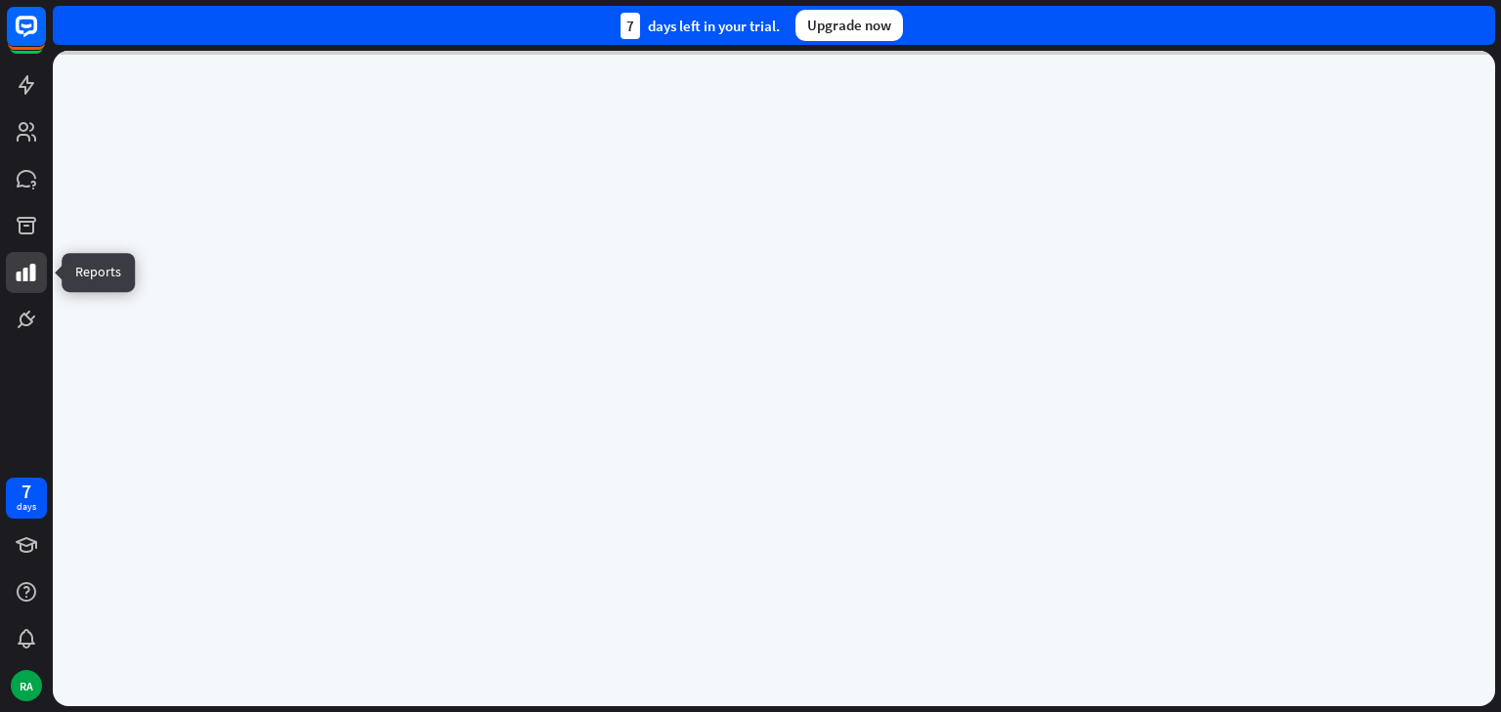
click at [31, 273] on icon at bounding box center [27, 273] width 20 height 18
